Goal: Information Seeking & Learning: Learn about a topic

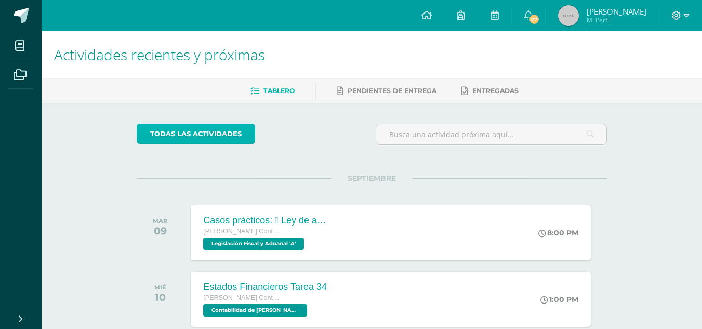
click at [232, 129] on link "todas las Actividades" at bounding box center [196, 134] width 118 height 20
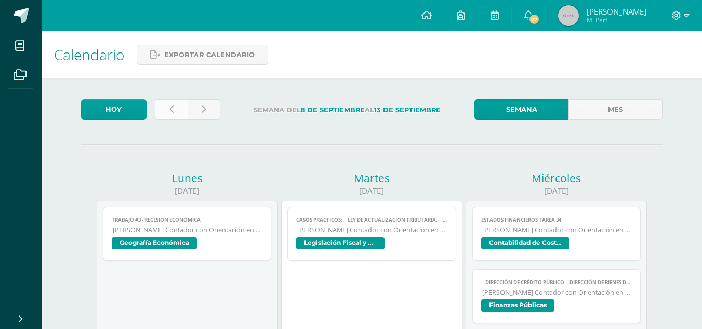
click at [169, 99] on link at bounding box center [171, 109] width 33 height 20
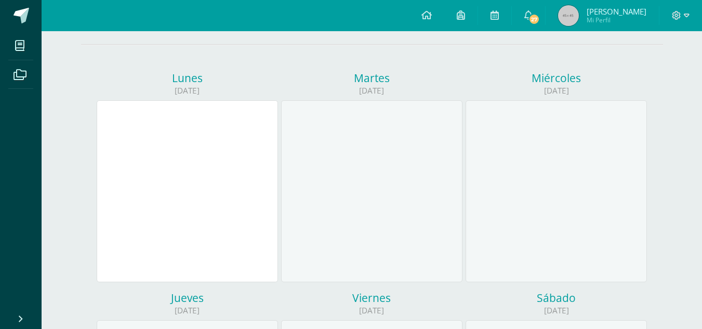
scroll to position [9, 0]
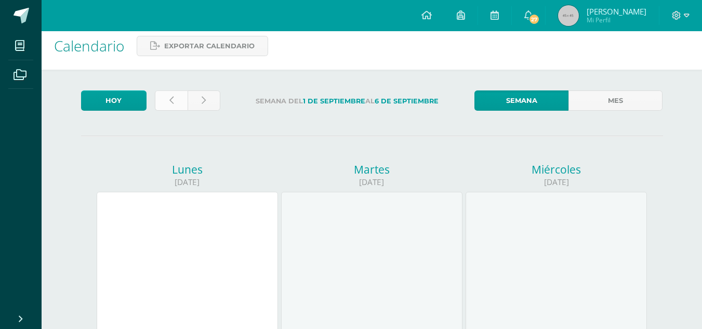
click at [183, 101] on link at bounding box center [171, 100] width 33 height 20
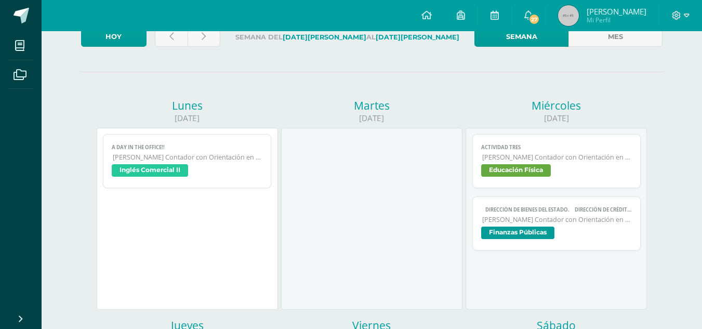
scroll to position [82, 0]
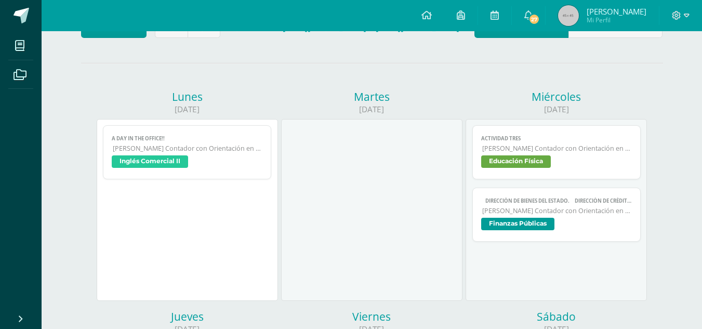
click at [576, 151] on span "[PERSON_NAME] Contador con Orientación en Computación" at bounding box center [557, 148] width 150 height 9
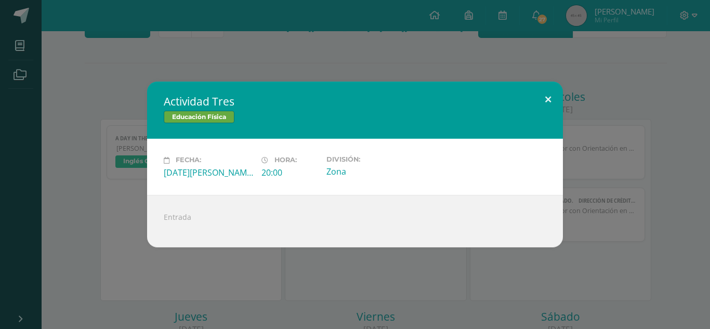
click at [546, 87] on button at bounding box center [548, 99] width 30 height 35
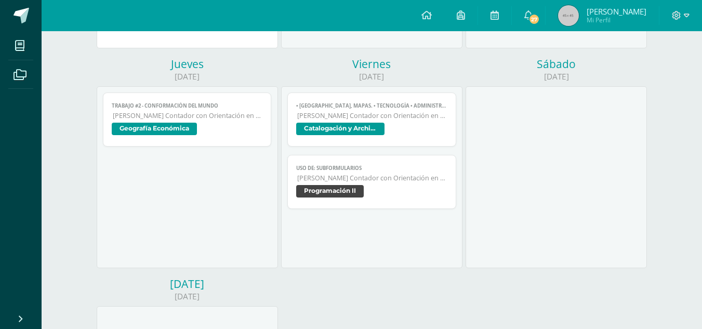
scroll to position [33, 0]
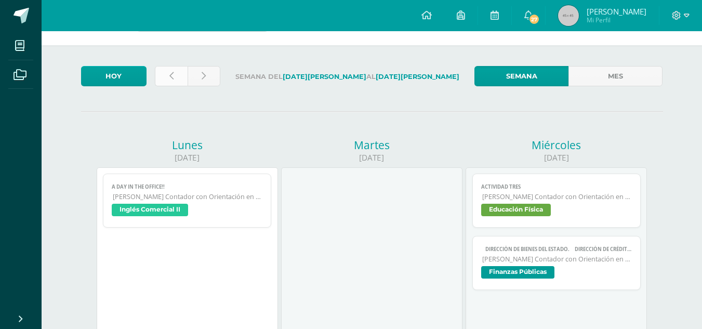
click at [176, 74] on link at bounding box center [171, 76] width 33 height 20
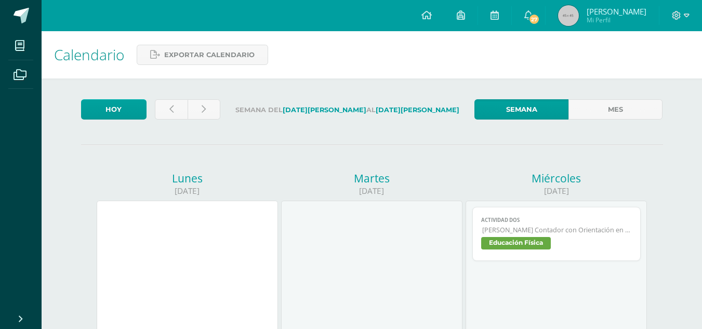
click at [535, 234] on span "[PERSON_NAME] Contador con Orientación en Computación" at bounding box center [557, 230] width 150 height 9
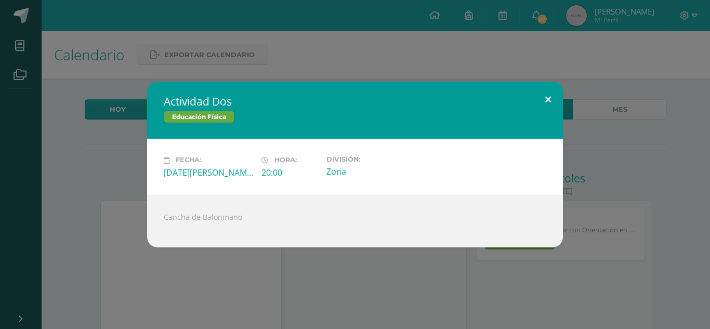
click at [546, 99] on button at bounding box center [548, 99] width 30 height 35
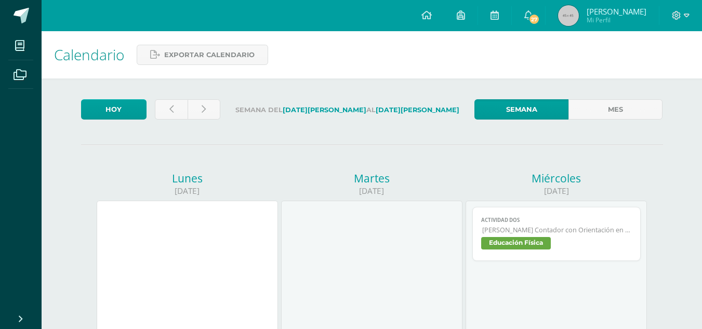
scroll to position [2, 0]
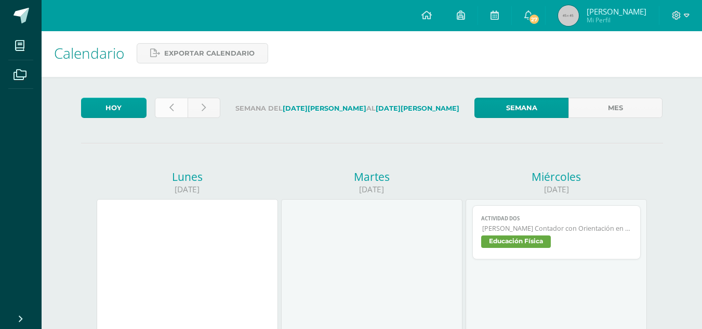
click at [167, 104] on link at bounding box center [171, 108] width 33 height 20
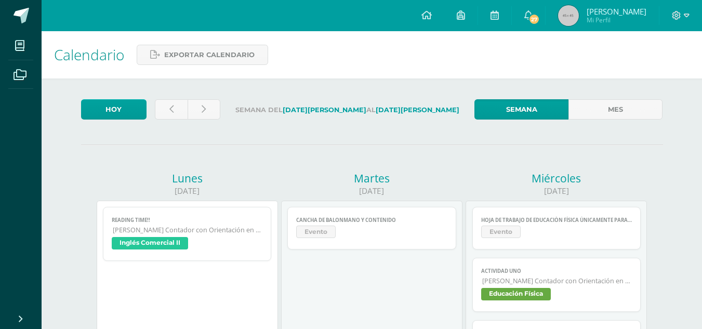
click at [419, 229] on span "Evento" at bounding box center [371, 233] width 151 height 15
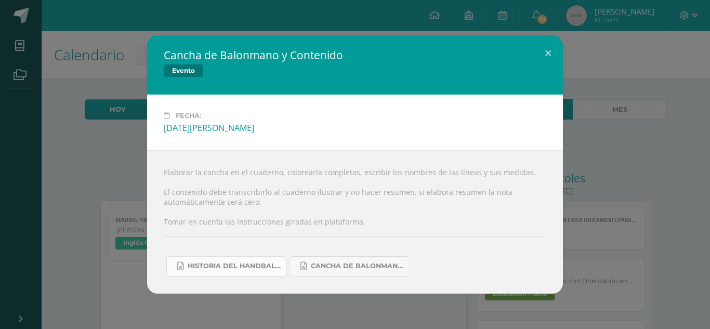
click at [208, 265] on span "Historia del handball.docx" at bounding box center [235, 266] width 94 height 8
